Goal: Information Seeking & Learning: Find specific page/section

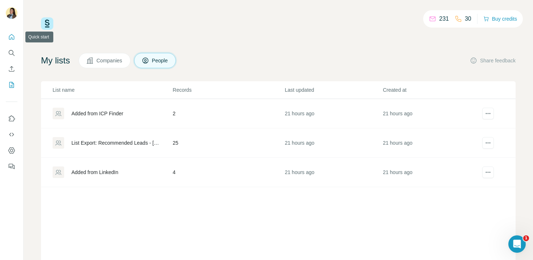
click at [8, 40] on icon "Quick start" at bounding box center [11, 36] width 7 height 7
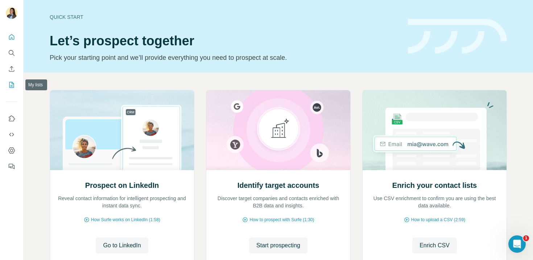
click at [10, 85] on icon "My lists" at bounding box center [11, 84] width 7 height 7
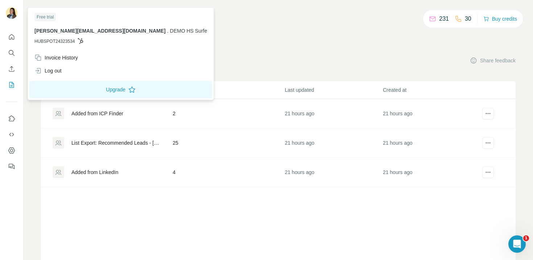
click at [12, 17] on img at bounding box center [12, 13] width 12 height 12
click at [50, 75] on div "Log out" at bounding box center [120, 70] width 181 height 13
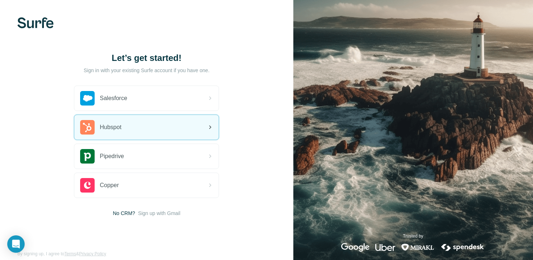
click at [111, 127] on span "Hubspot" at bounding box center [111, 127] width 22 height 9
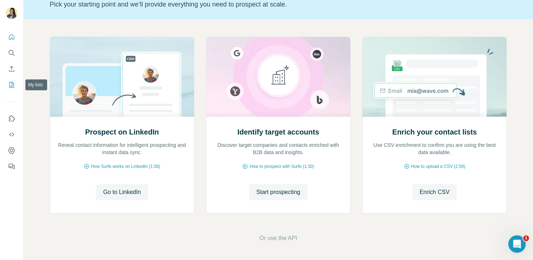
click at [13, 86] on icon "My lists" at bounding box center [11, 84] width 7 height 7
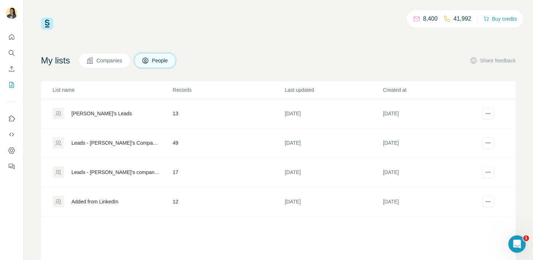
scroll to position [16, 0]
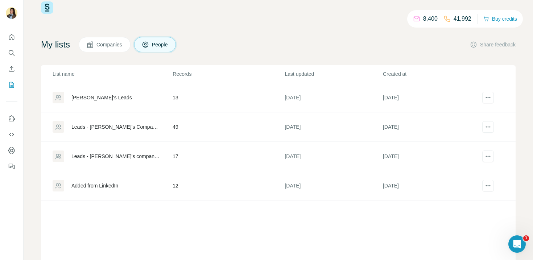
click at [103, 127] on div "Leads - Karl's Company List" at bounding box center [115, 126] width 89 height 7
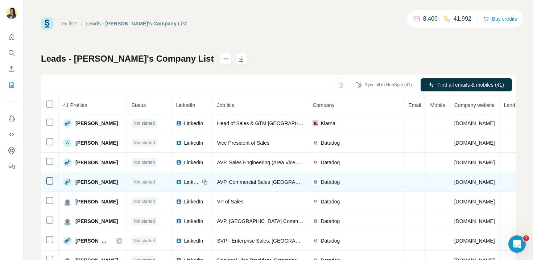
scroll to position [222, 0]
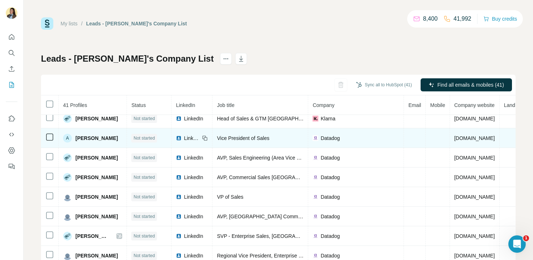
click at [184, 139] on span "LinkedIn" at bounding box center [192, 138] width 16 height 7
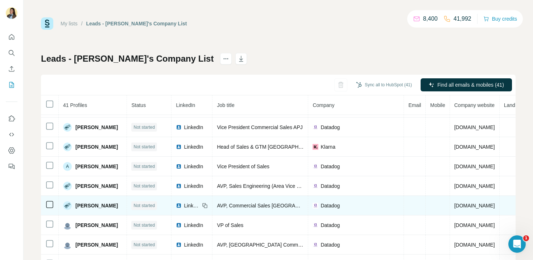
scroll to position [194, 0]
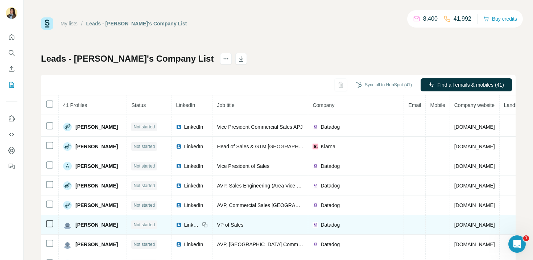
click at [185, 225] on span "LinkedIn" at bounding box center [192, 224] width 16 height 7
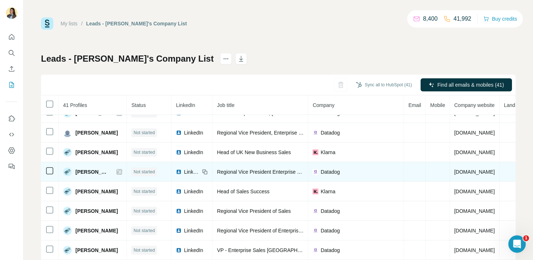
scroll to position [349, 0]
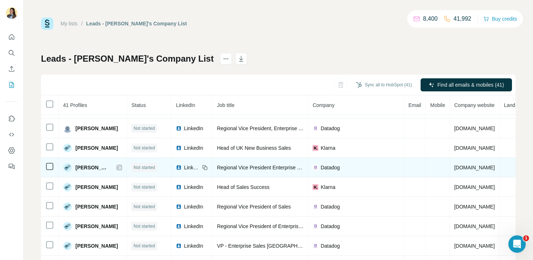
click at [184, 169] on span "LinkedIn" at bounding box center [192, 167] width 16 height 7
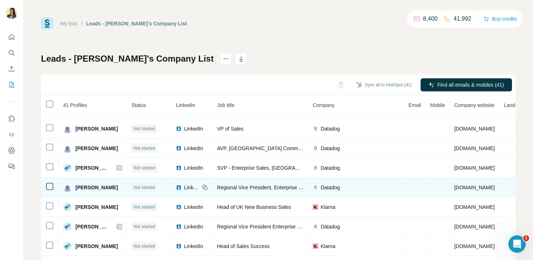
scroll to position [291, 0]
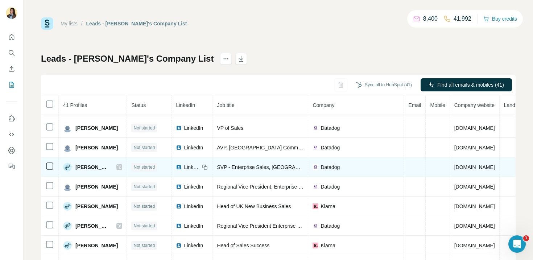
click at [185, 168] on span "LinkedIn" at bounding box center [192, 167] width 16 height 7
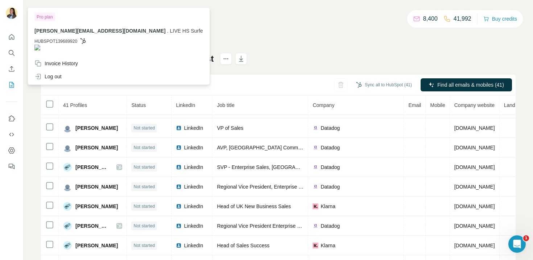
click at [14, 15] on img at bounding box center [12, 13] width 12 height 12
click at [64, 73] on div "Log out" at bounding box center [118, 76] width 177 height 13
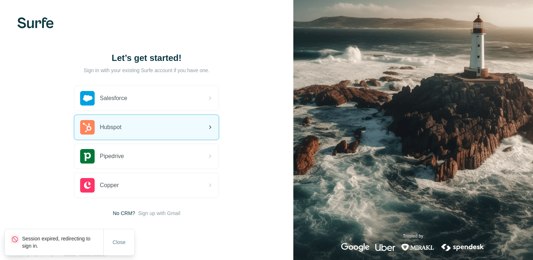
click at [152, 133] on div "Hubspot" at bounding box center [146, 127] width 144 height 25
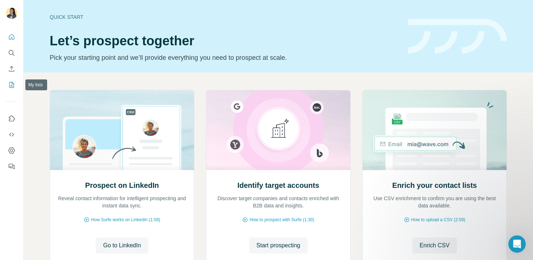
click at [12, 86] on icon "My lists" at bounding box center [11, 84] width 7 height 7
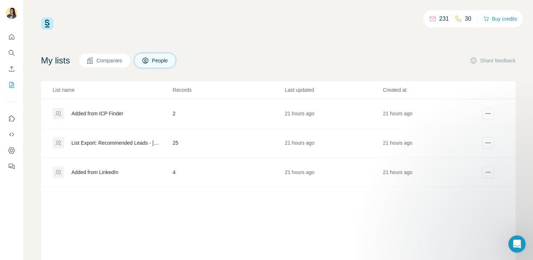
click at [107, 143] on div "List Export: Recommended Leads - [DATE] 12:52" at bounding box center [115, 142] width 89 height 7
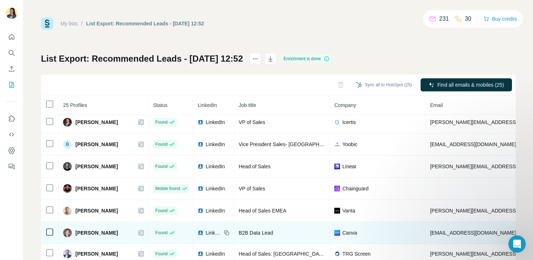
scroll to position [50, 0]
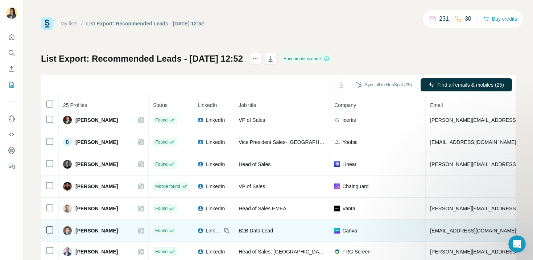
click at [206, 227] on span "LinkedIn" at bounding box center [214, 230] width 16 height 7
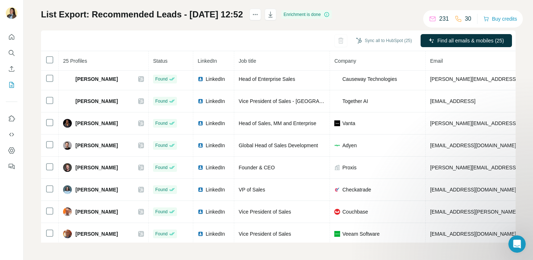
scroll to position [111, 0]
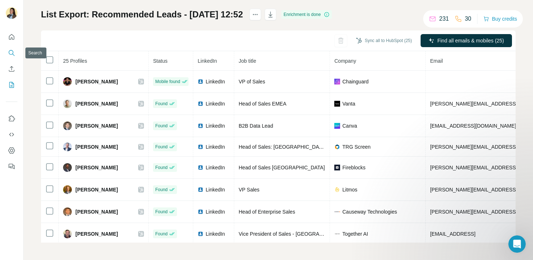
click at [11, 54] on icon "Search" at bounding box center [11, 52] width 7 height 7
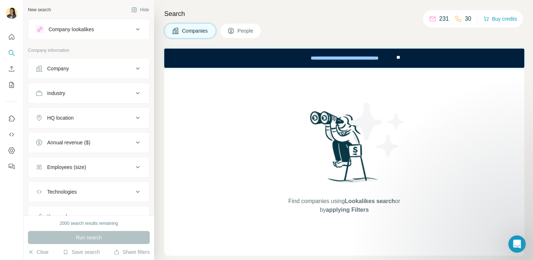
click at [87, 69] on div "Company" at bounding box center [85, 68] width 98 height 7
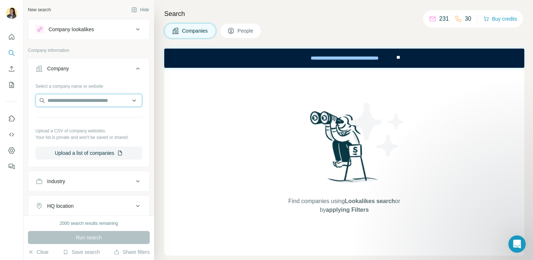
click at [77, 101] on input "text" at bounding box center [89, 100] width 107 height 13
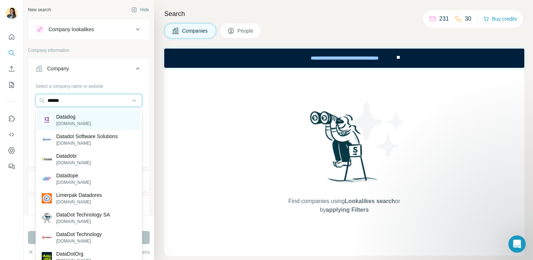
type input "******"
click at [75, 120] on p "[DOMAIN_NAME]" at bounding box center [73, 123] width 35 height 7
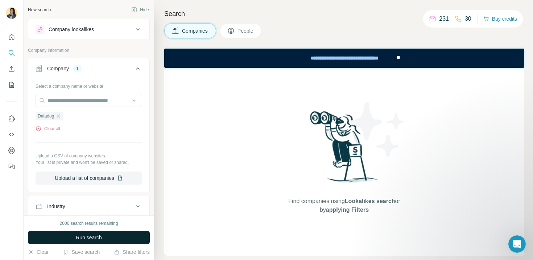
click at [87, 241] on span "Run search" at bounding box center [89, 237] width 26 height 7
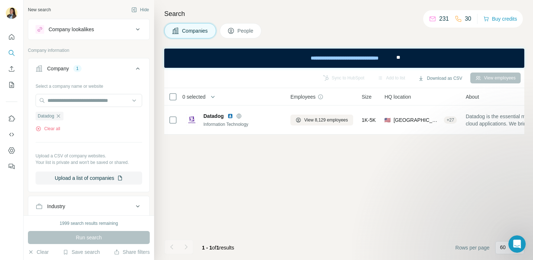
click at [247, 34] on button "People" at bounding box center [241, 30] width 42 height 15
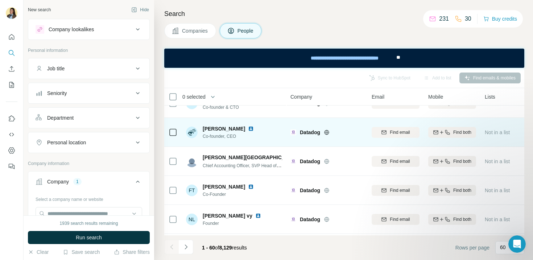
scroll to position [26, 0]
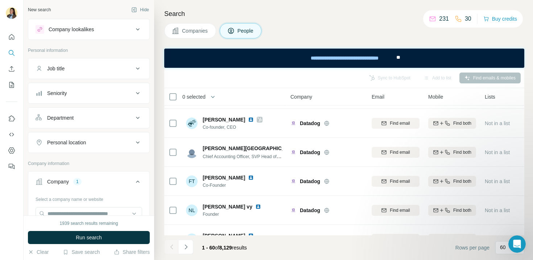
click at [107, 121] on div "Department" at bounding box center [85, 117] width 98 height 7
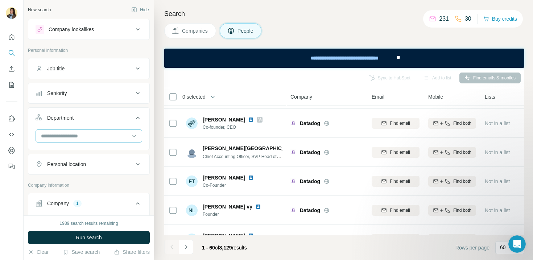
click at [95, 136] on input at bounding box center [85, 136] width 90 height 8
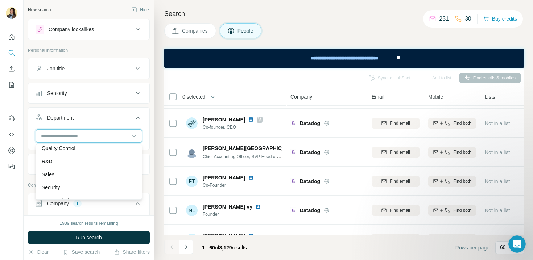
scroll to position [256, 0]
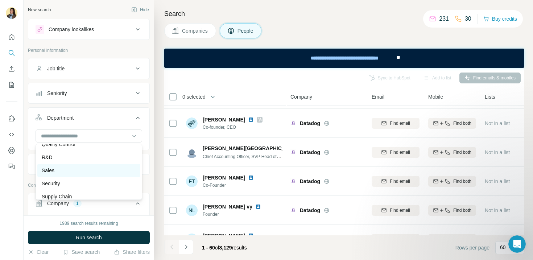
click at [89, 168] on div "Sales" at bounding box center [89, 170] width 94 height 7
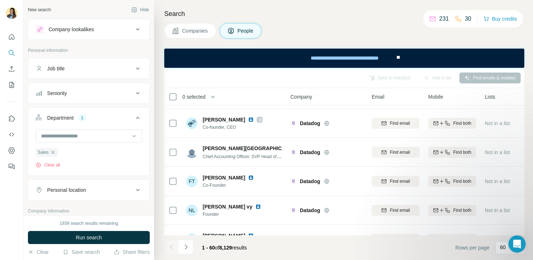
click at [89, 95] on div "Seniority" at bounding box center [85, 93] width 98 height 7
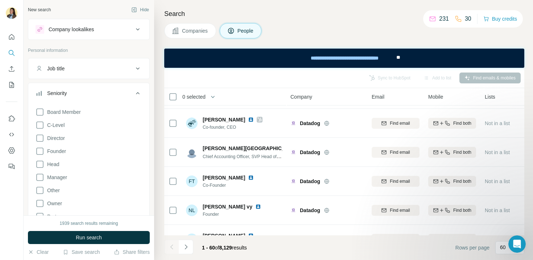
scroll to position [20, 0]
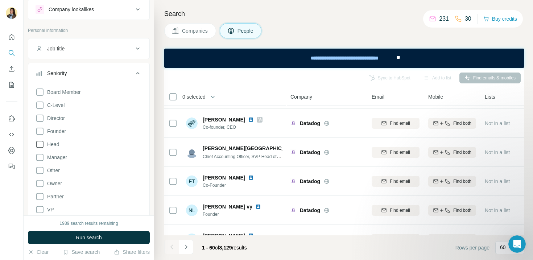
click at [56, 146] on span "Head" at bounding box center [51, 144] width 15 height 7
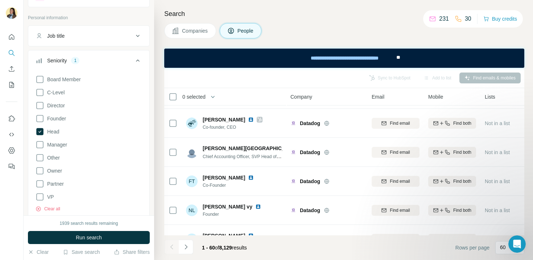
scroll to position [33, 0]
click at [53, 197] on span "VP" at bounding box center [49, 196] width 10 height 7
click at [75, 232] on button "Run search" at bounding box center [89, 237] width 122 height 13
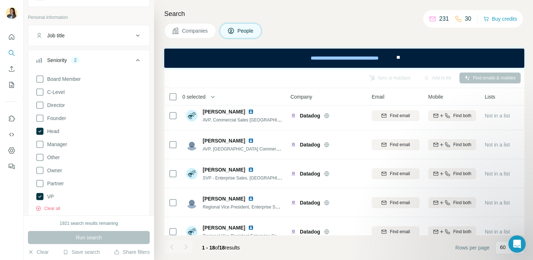
scroll to position [131, 0]
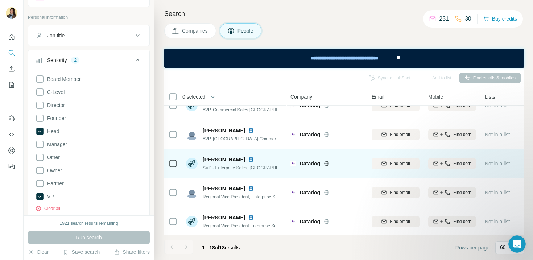
click at [248, 160] on img at bounding box center [251, 160] width 6 height 6
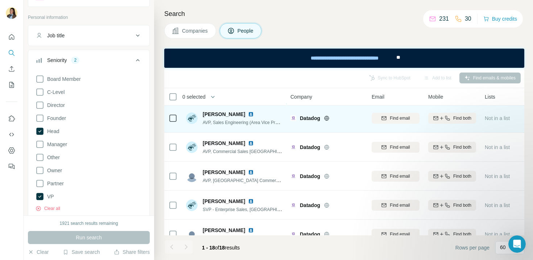
scroll to position [160, 0]
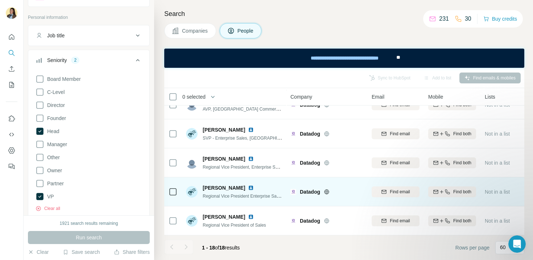
click at [248, 188] on img at bounding box center [251, 188] width 6 height 6
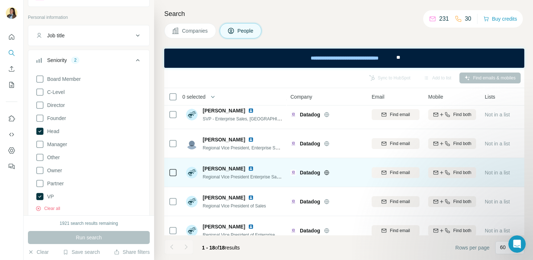
scroll to position [183, 0]
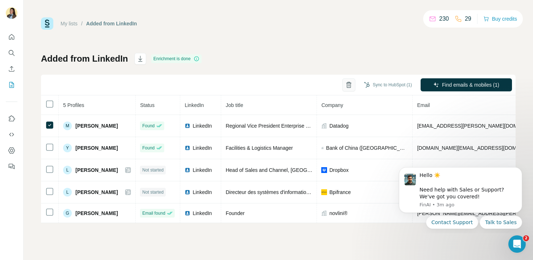
click at [348, 85] on icon "button" at bounding box center [349, 85] width 2 height 3
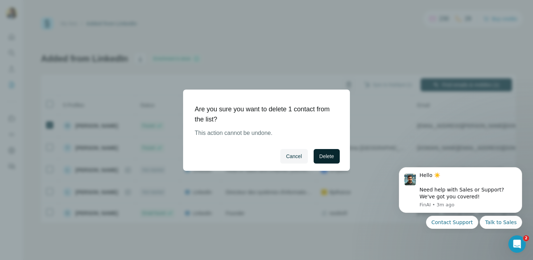
click at [328, 160] on span "Delete" at bounding box center [327, 156] width 15 height 7
